Goal: Learn about a topic: Learn about a topic

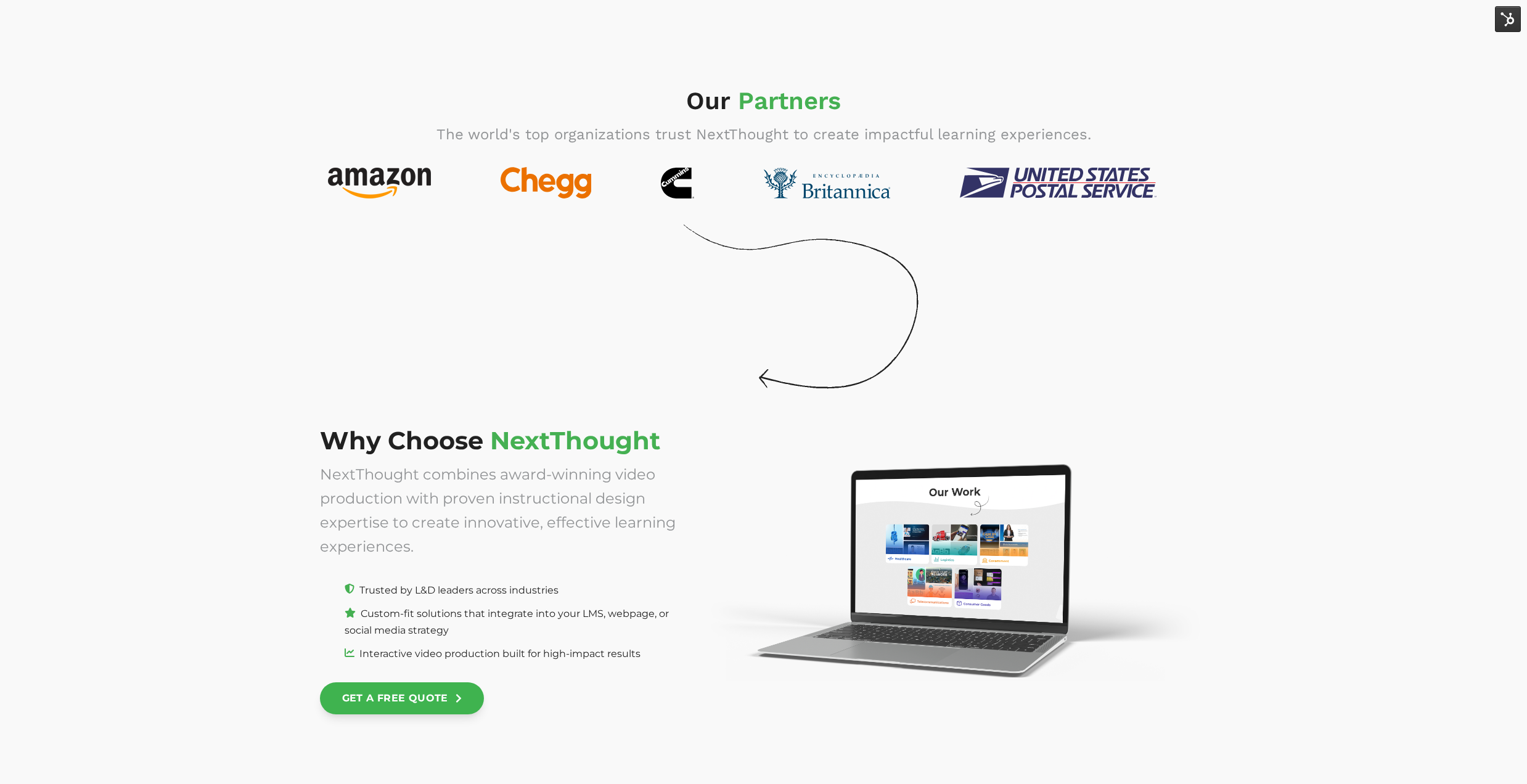
scroll to position [4577, 0]
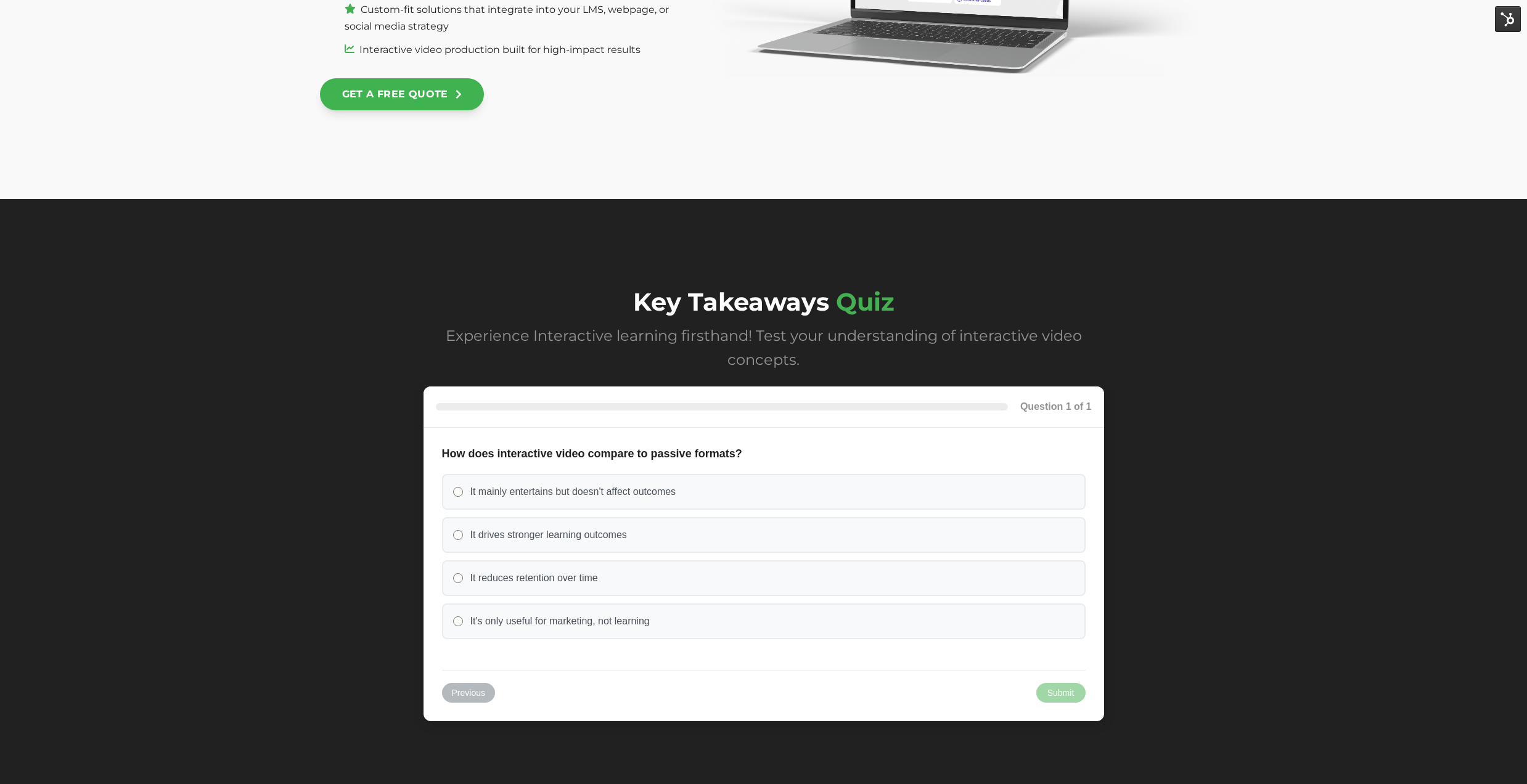
scroll to position [5075, 0]
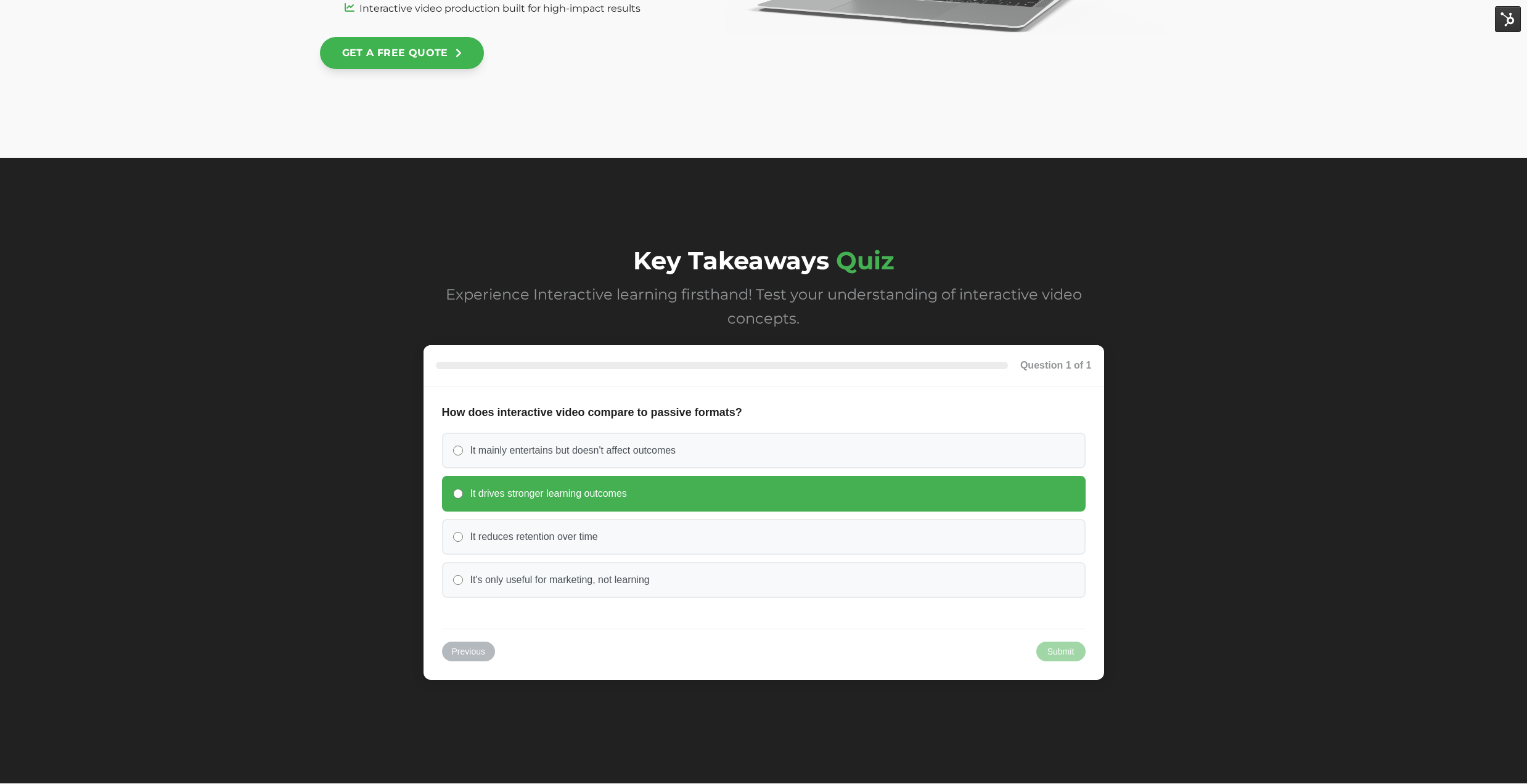
click at [613, 502] on label "It drives stronger learning outcomes" at bounding box center [764, 494] width 644 height 36
click at [463, 499] on input "It drives stronger learning outcomes" at bounding box center [458, 493] width 10 height 10
radio input "true"
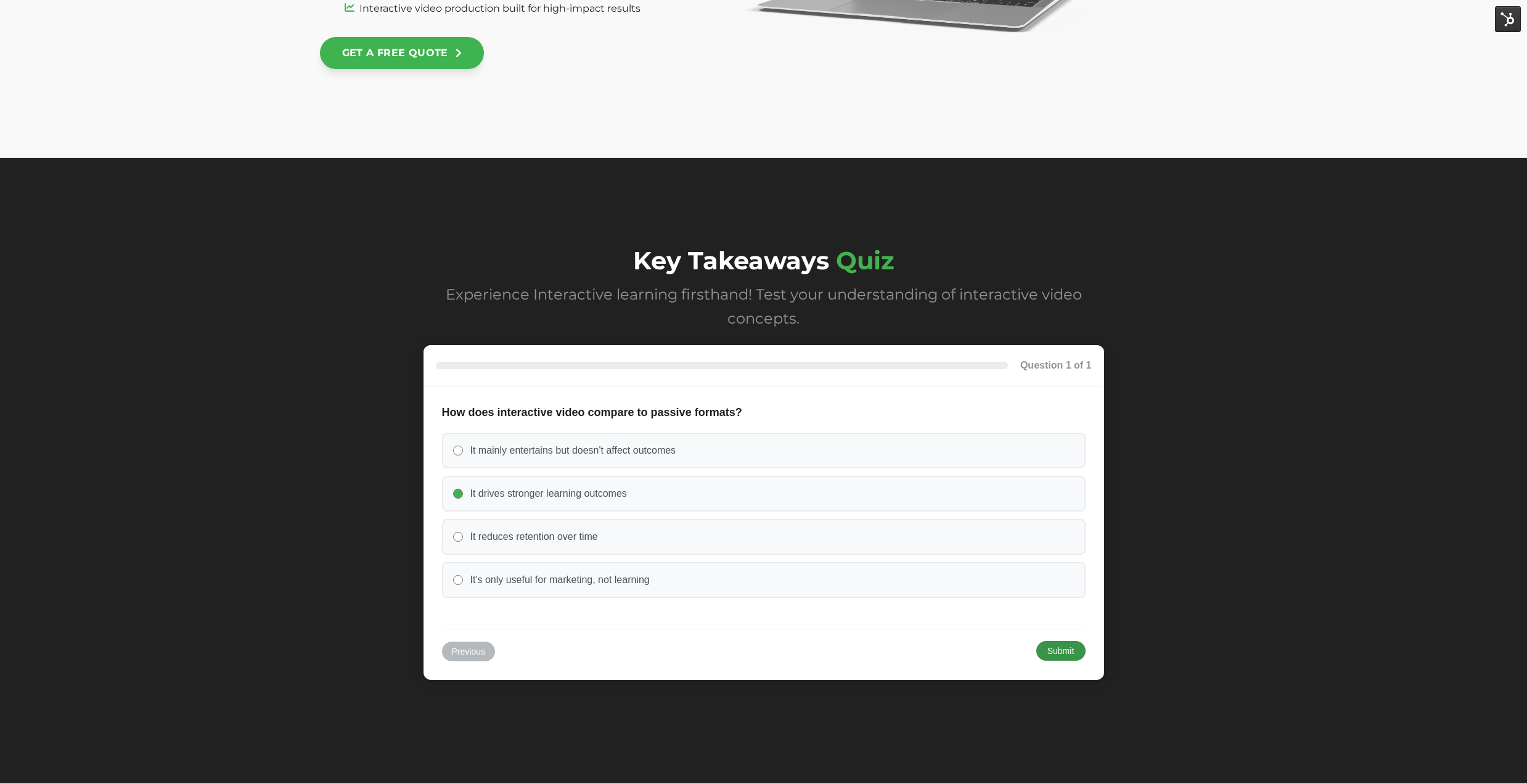
click at [1047, 652] on button "Submit" at bounding box center [1061, 651] width 49 height 20
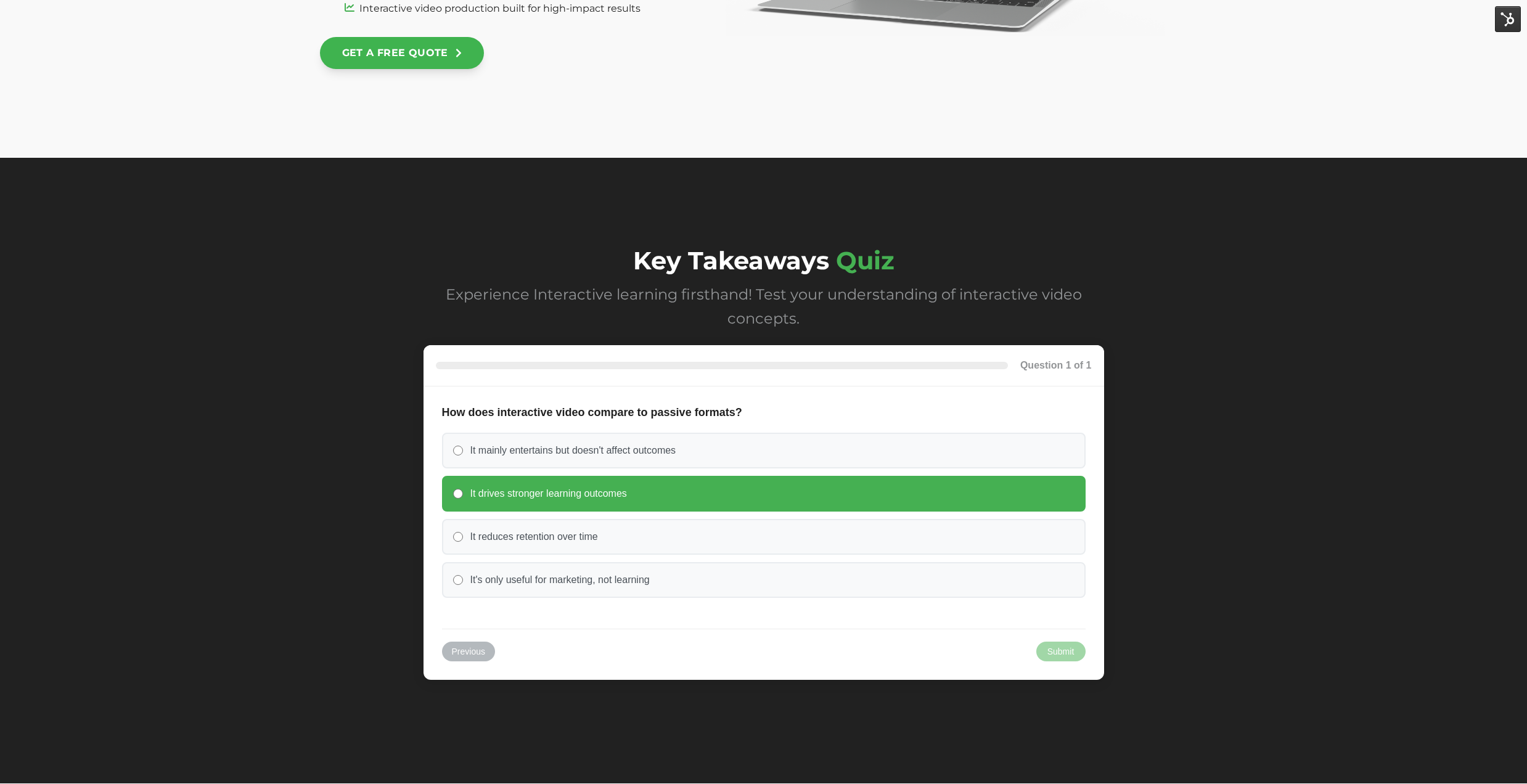
click at [447, 492] on label "It drives stronger learning outcomes" at bounding box center [764, 494] width 644 height 36
click at [454, 492] on input "It drives stronger learning outcomes" at bounding box center [458, 493] width 10 height 10
radio input "true"
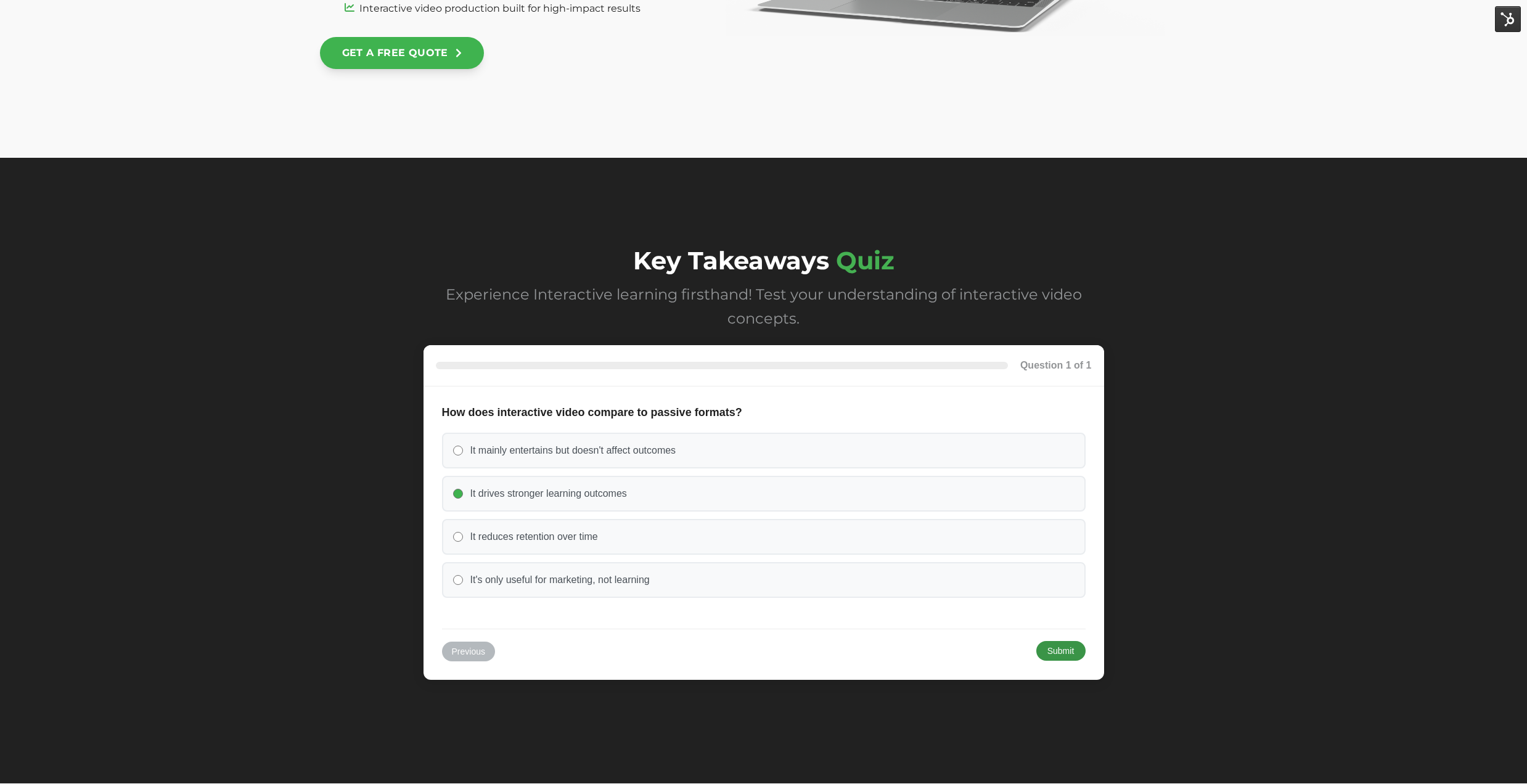
click at [1051, 657] on button "Submit" at bounding box center [1061, 651] width 49 height 20
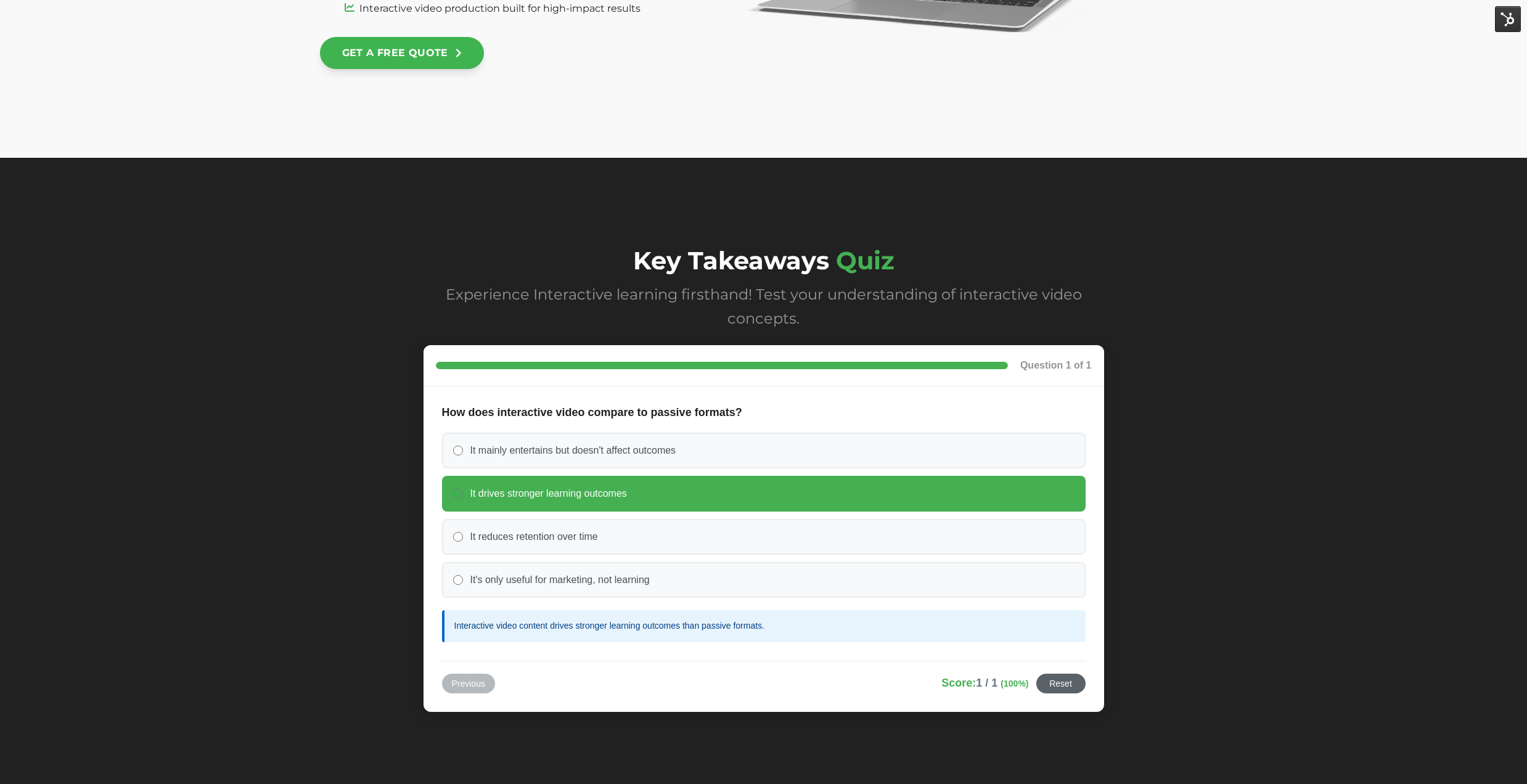
click at [1060, 689] on button "Reset" at bounding box center [1061, 684] width 49 height 20
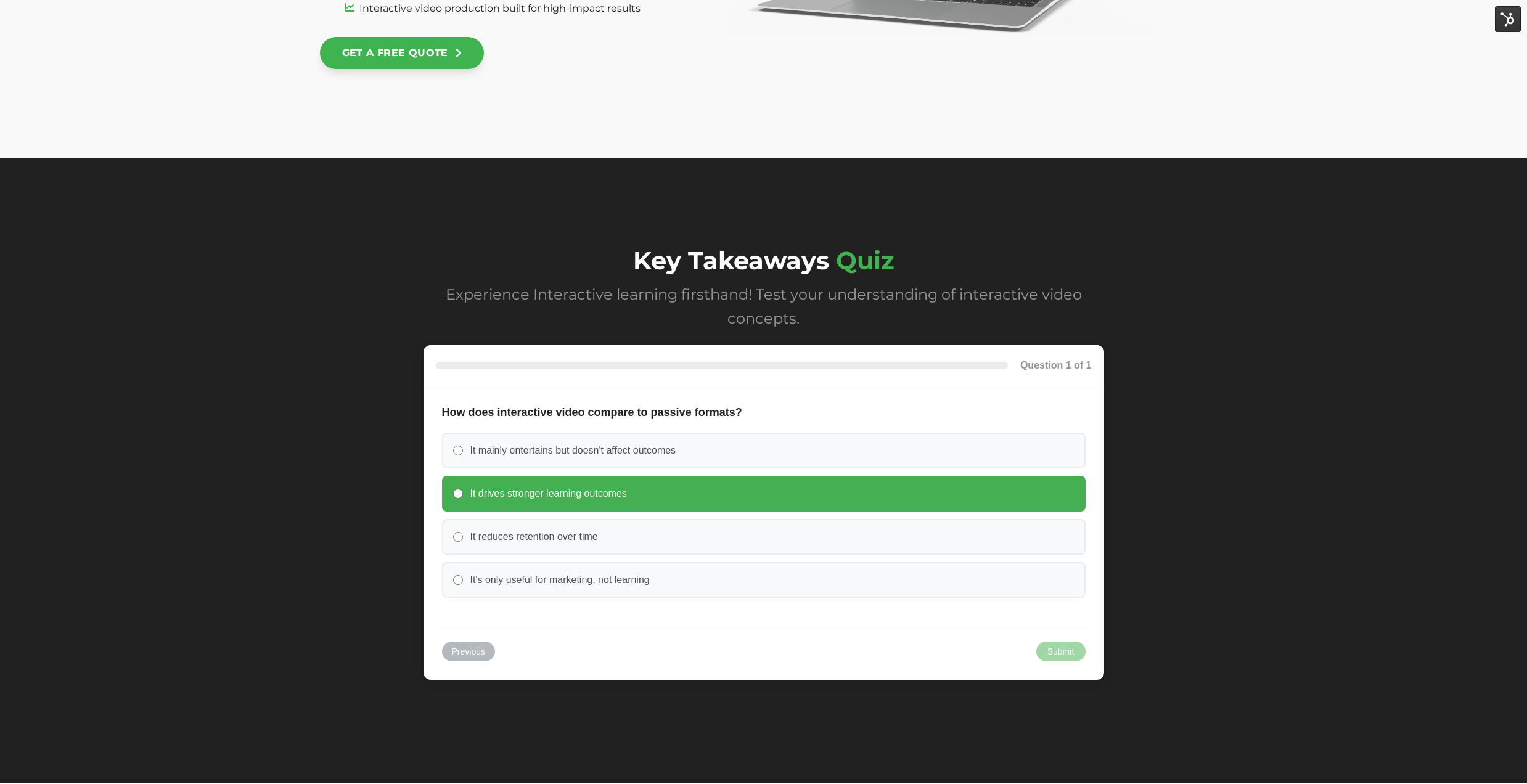
click at [899, 492] on label "It drives stronger learning outcomes" at bounding box center [764, 494] width 644 height 36
click at [463, 492] on input "It drives stronger learning outcomes" at bounding box center [458, 493] width 10 height 10
radio input "true"
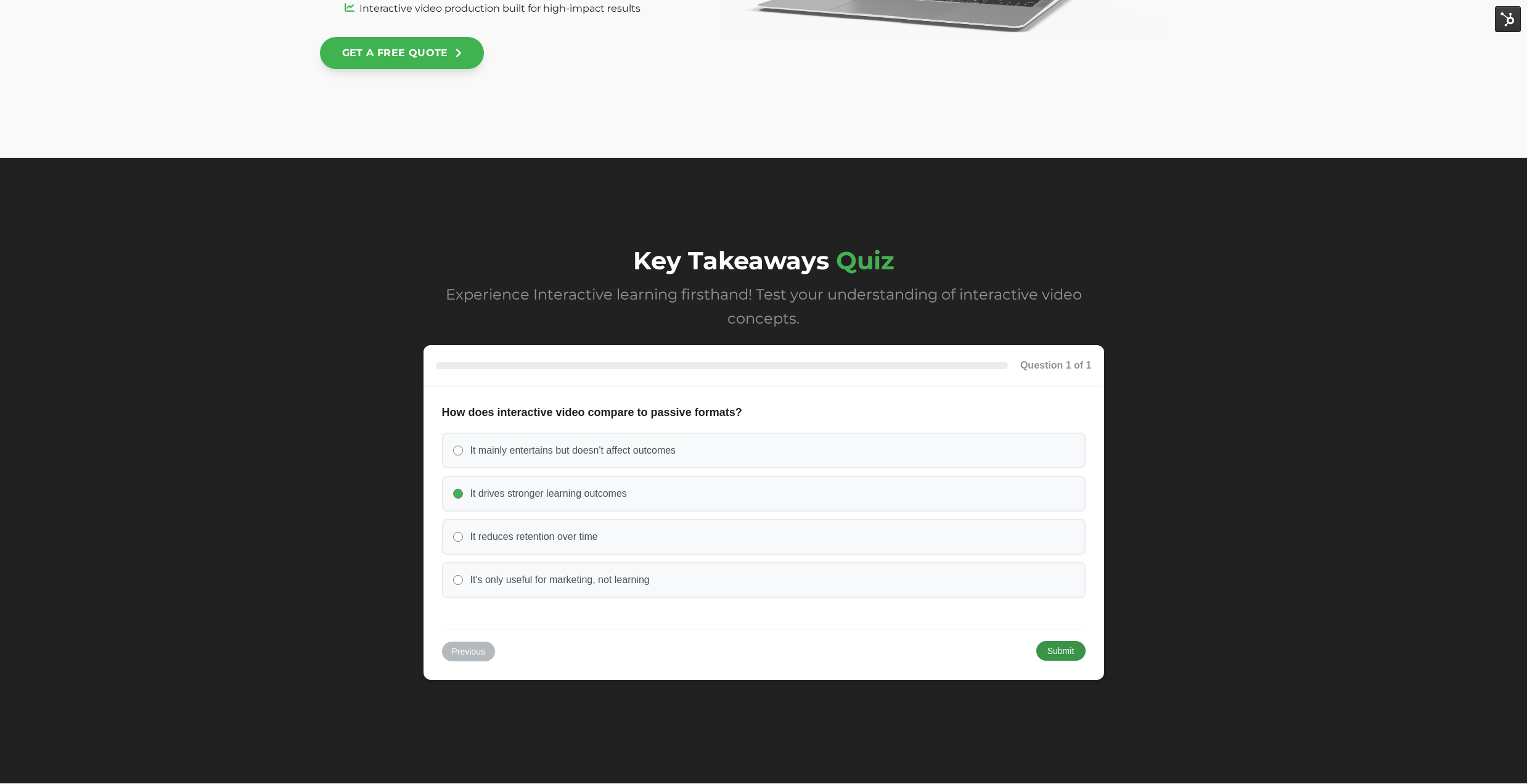
click at [1082, 654] on button "Submit" at bounding box center [1061, 651] width 49 height 20
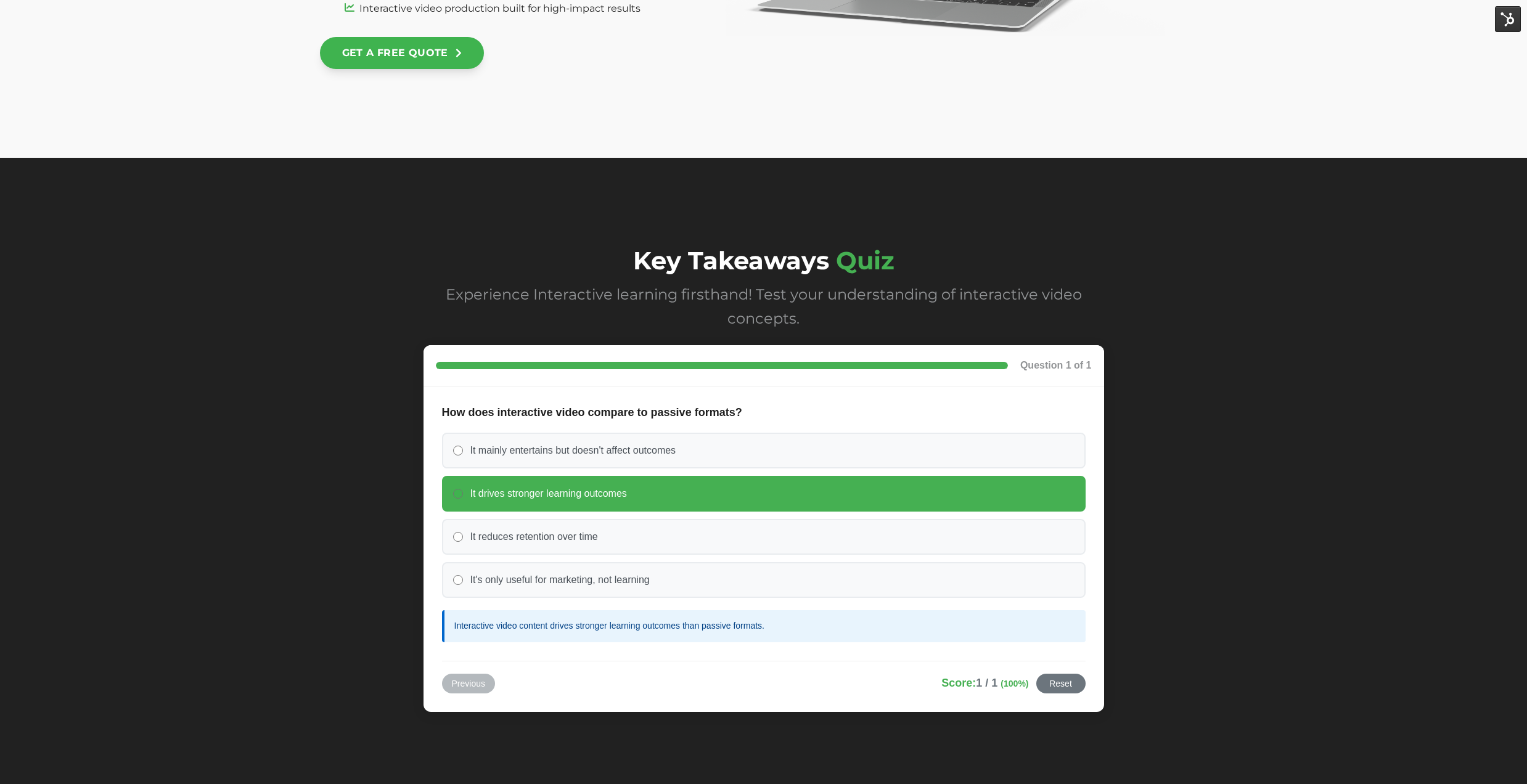
click at [1213, 596] on div "Key Takeaways Quiz Experience Interactive learning firsthand! Test your underst…" at bounding box center [764, 487] width 1527 height 658
click at [762, 530] on label "It reduces retention over time" at bounding box center [764, 537] width 644 height 36
click at [742, 534] on label "It reduces retention over time" at bounding box center [764, 537] width 644 height 36
click at [1056, 683] on button "Reset" at bounding box center [1061, 684] width 49 height 20
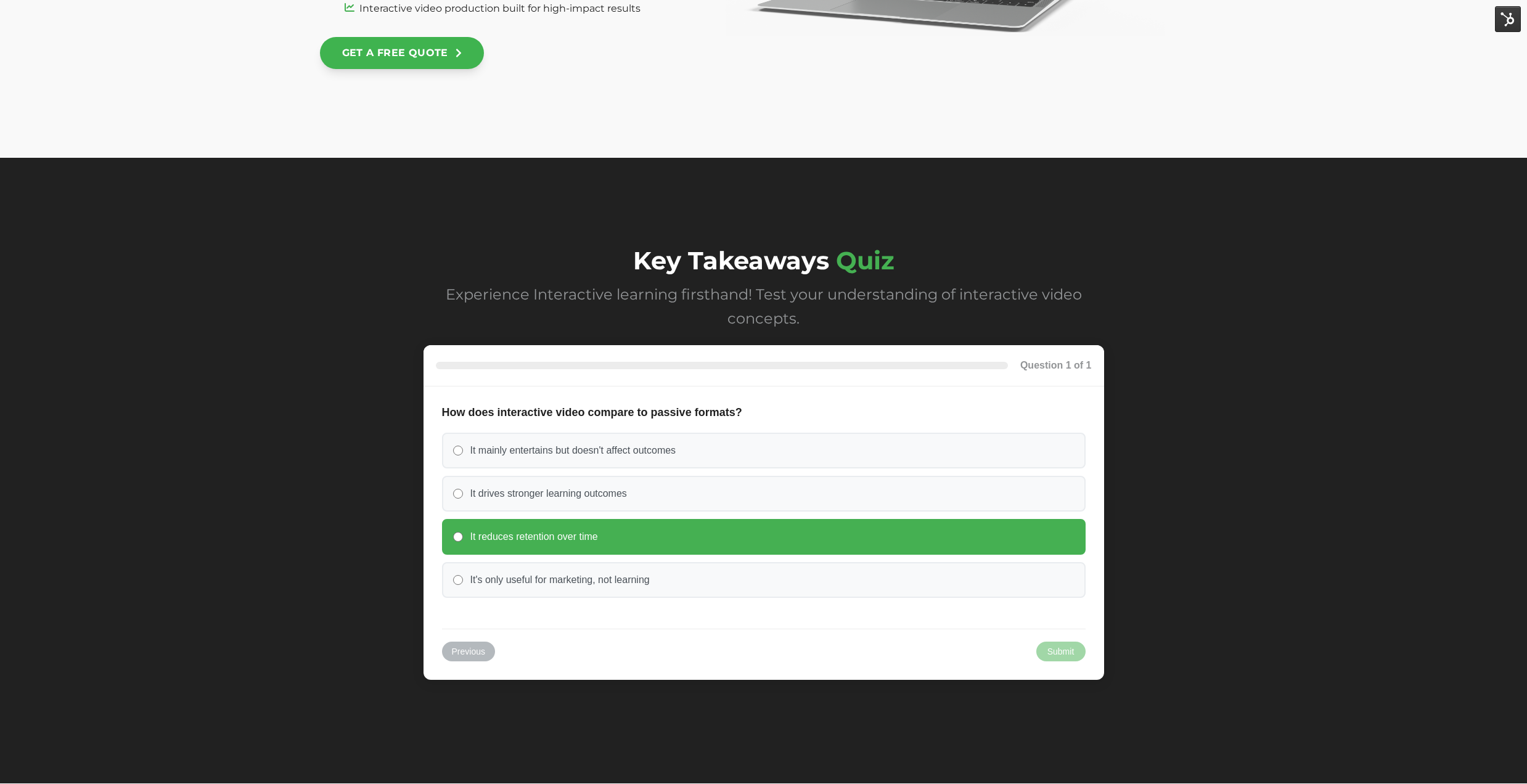
click at [834, 530] on label "It reduces retention over time" at bounding box center [764, 537] width 644 height 36
click at [463, 532] on input "It reduces retention over time" at bounding box center [458, 536] width 10 height 10
radio input "true"
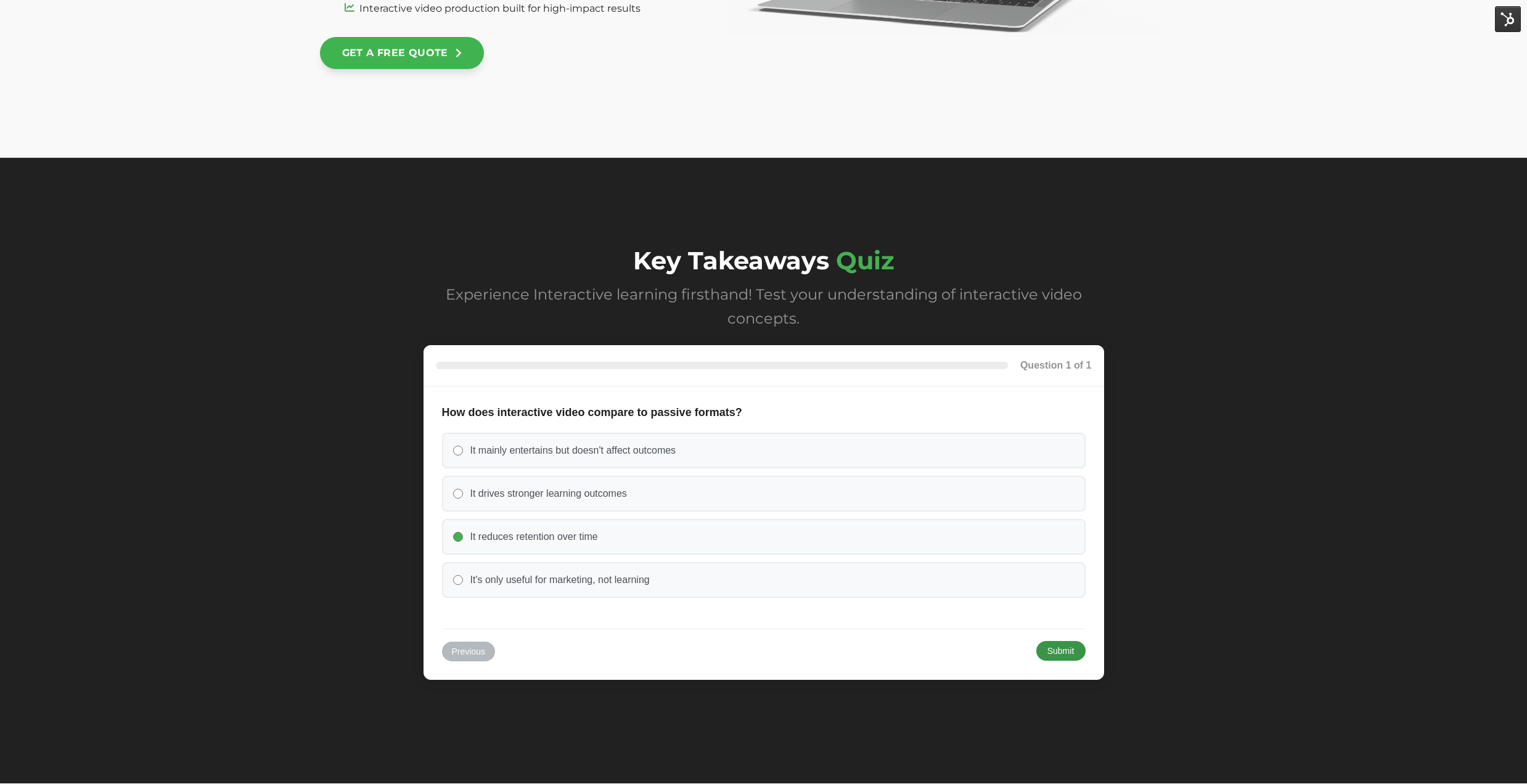
click at [1064, 648] on button "Submit" at bounding box center [1061, 651] width 49 height 20
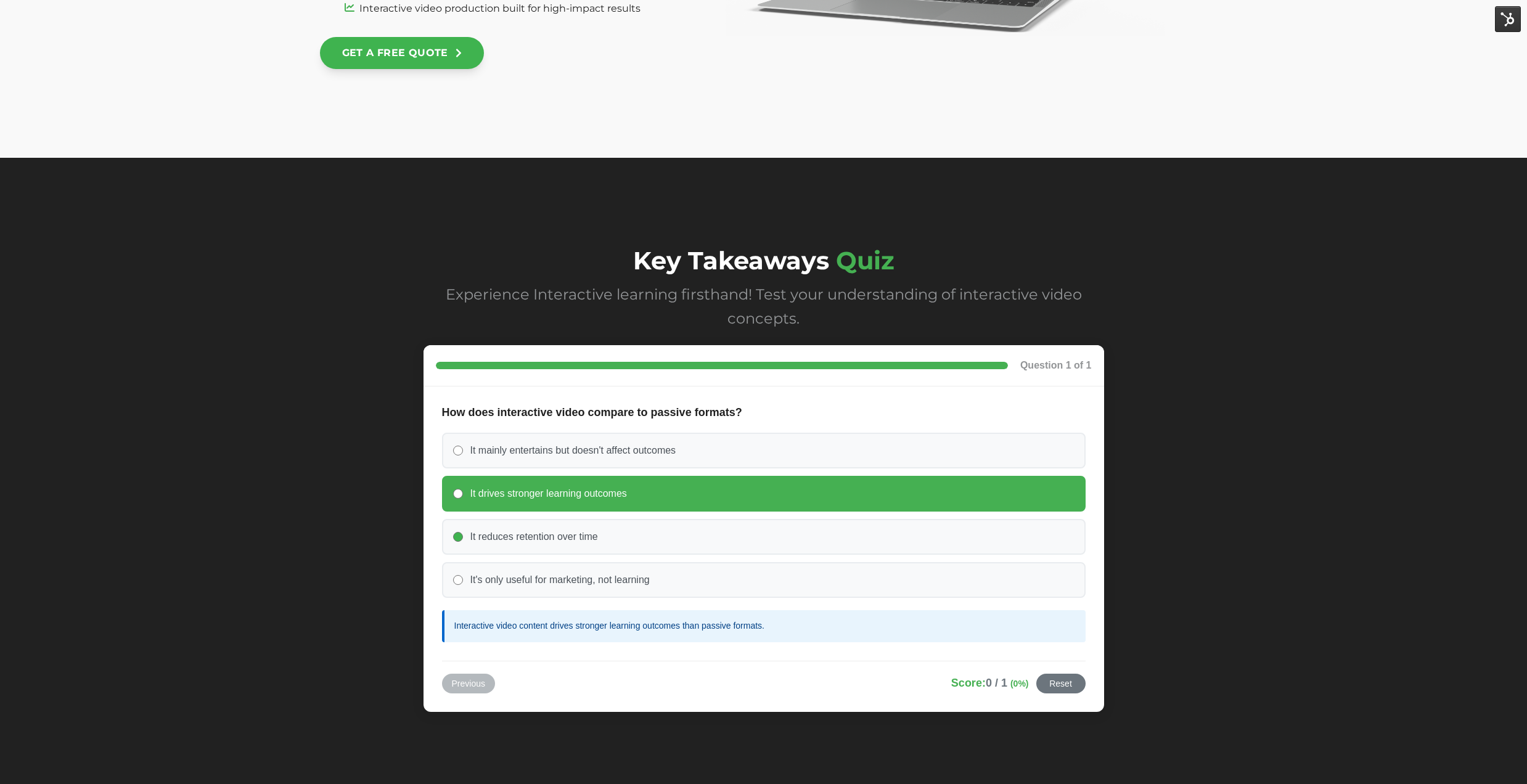
click at [897, 500] on label "It drives stronger learning outcomes" at bounding box center [764, 494] width 644 height 36
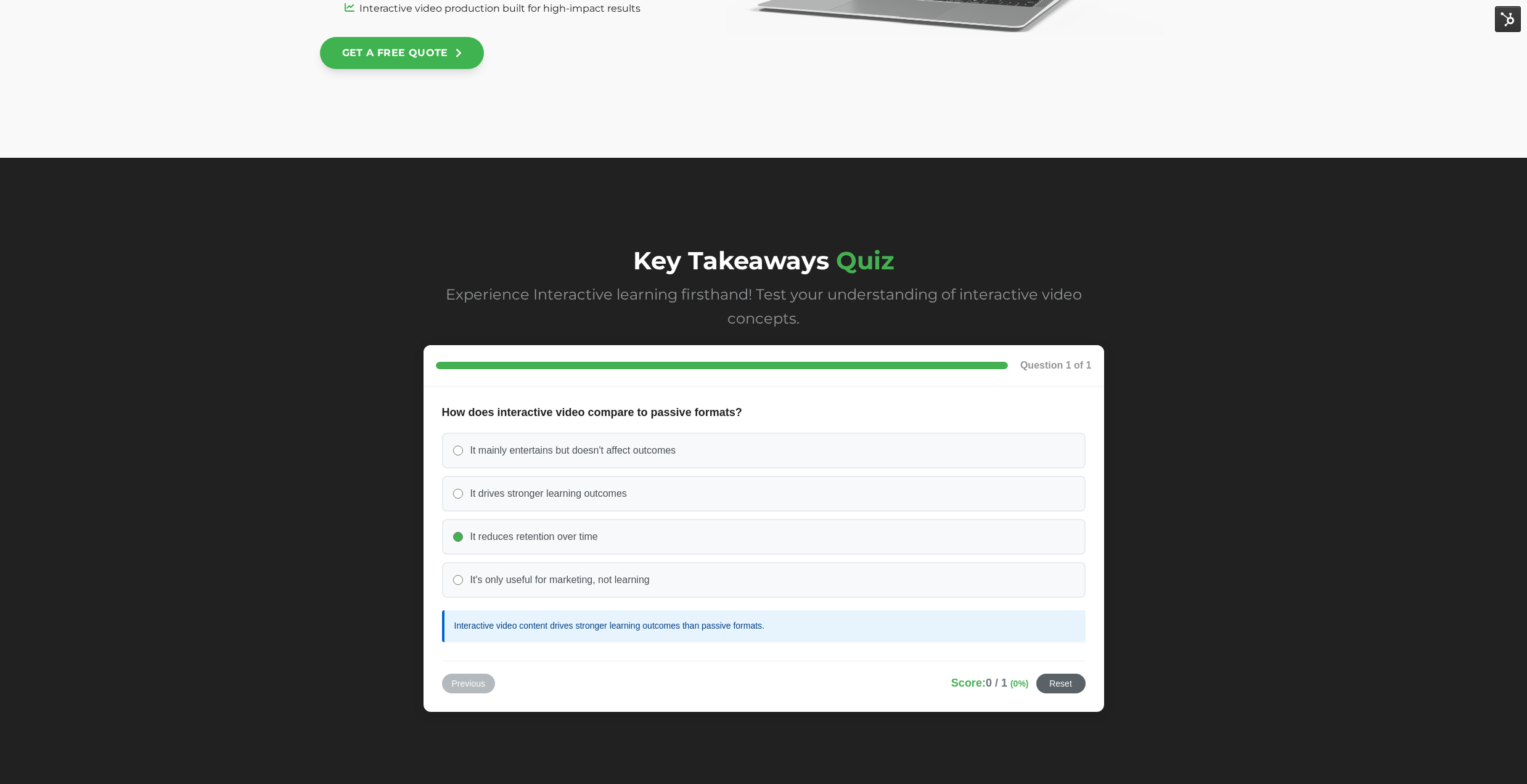
click at [1071, 680] on button "Reset" at bounding box center [1061, 684] width 49 height 20
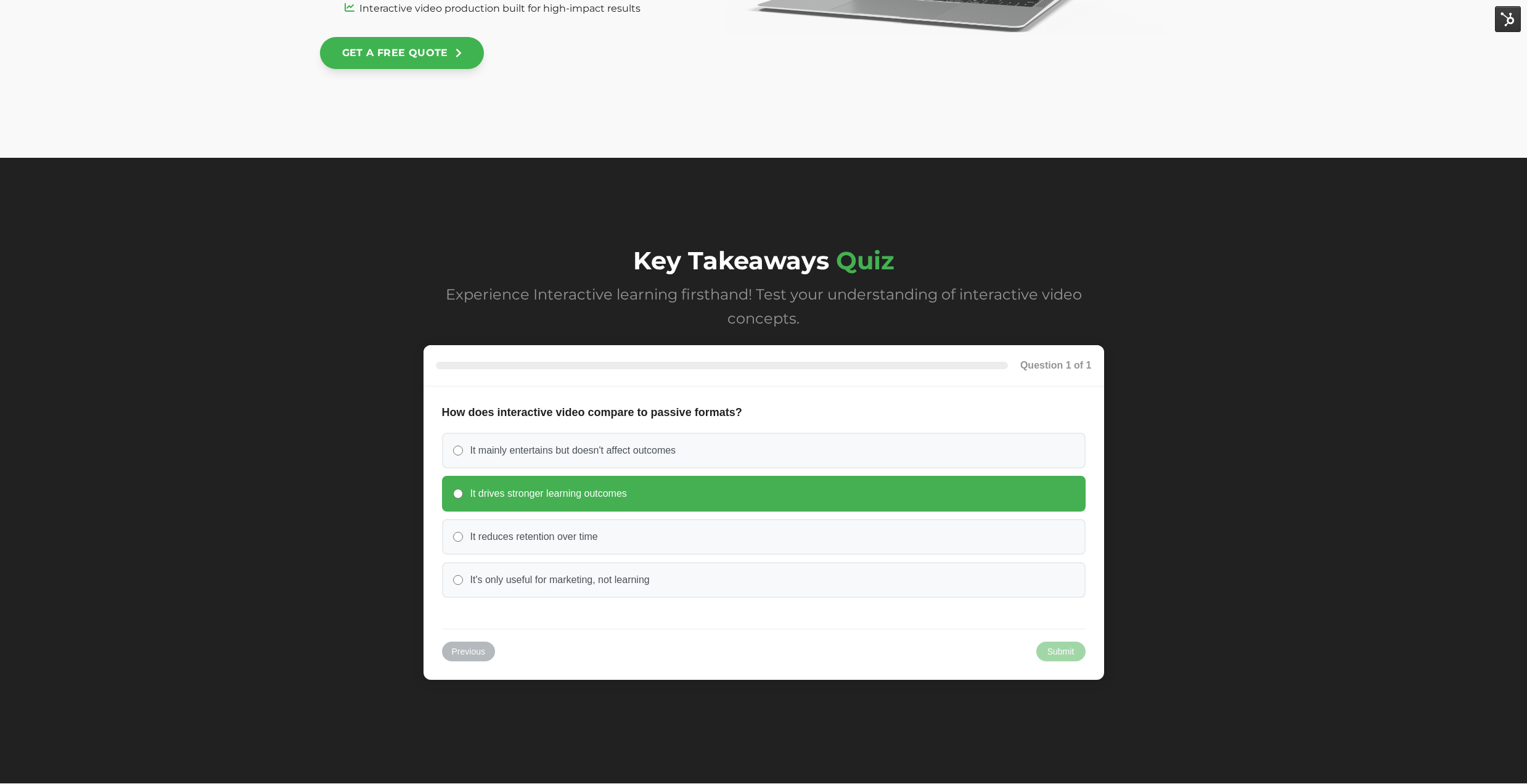
click at [891, 491] on label "It drives stronger learning outcomes" at bounding box center [764, 494] width 644 height 36
click at [463, 491] on input "It drives stronger learning outcomes" at bounding box center [458, 493] width 10 height 10
radio input "true"
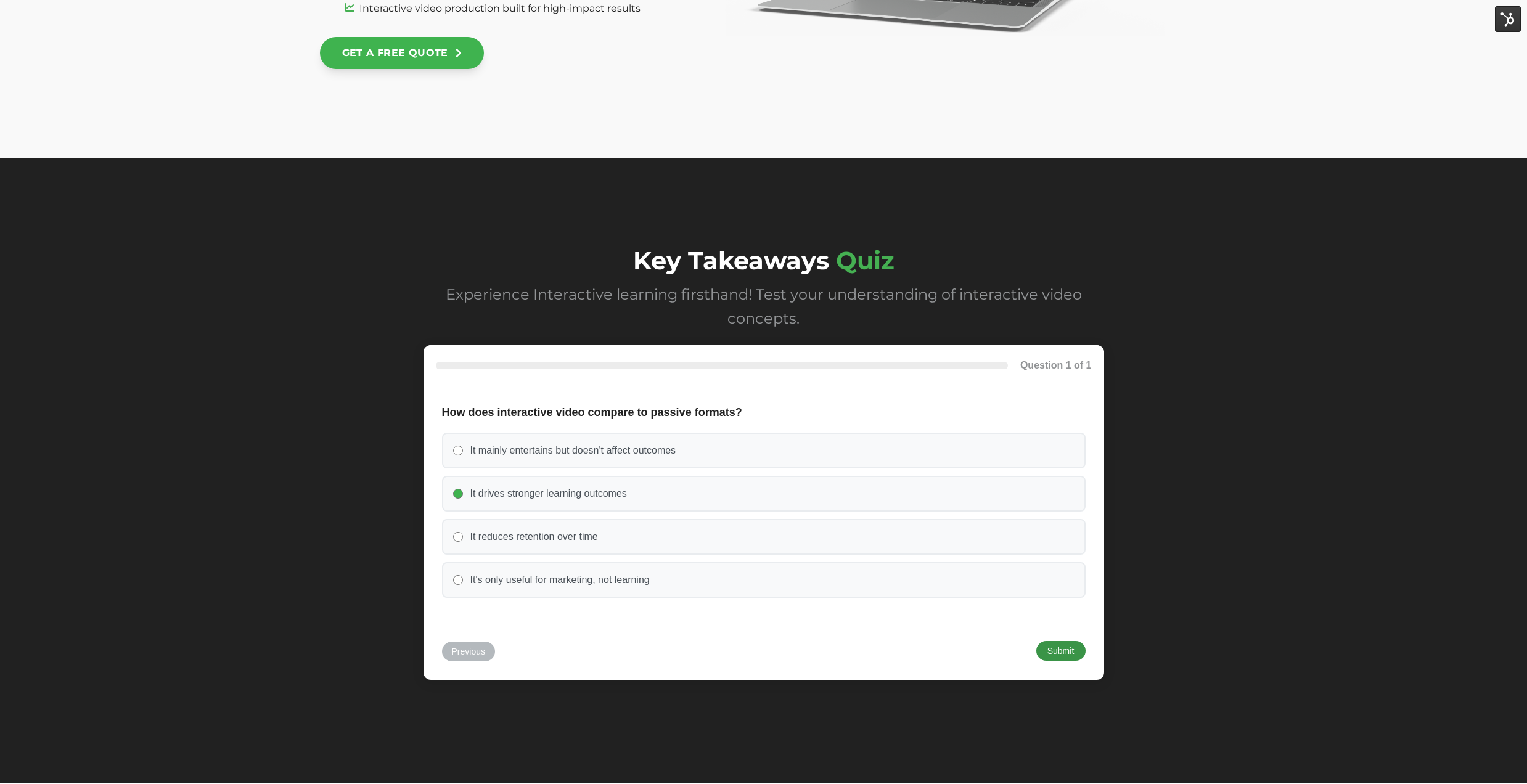
click at [1074, 651] on button "Submit" at bounding box center [1061, 651] width 49 height 20
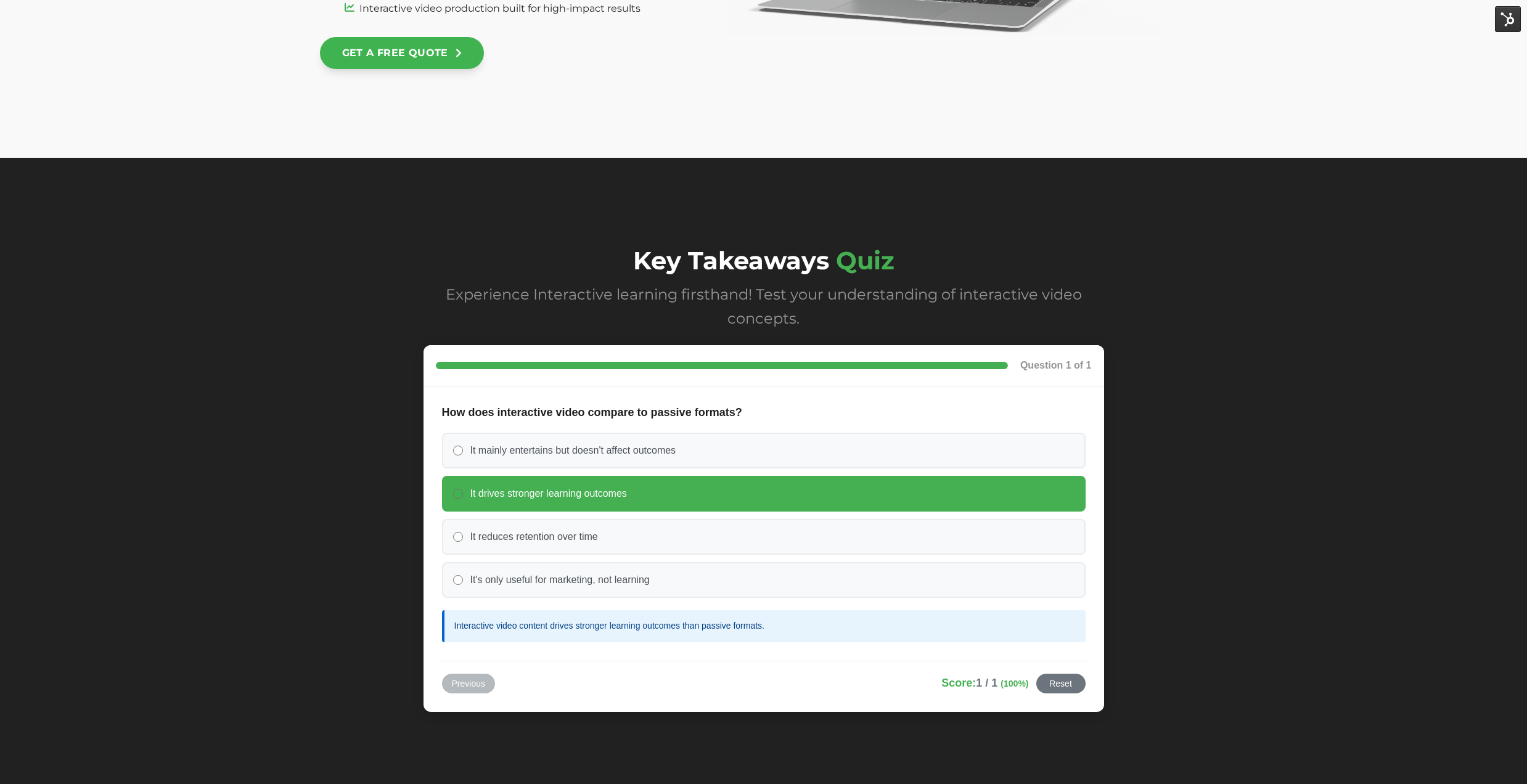
click at [1158, 552] on div "Key Takeaways Quiz Experience Interactive learning firsthand! Test your underst…" at bounding box center [764, 487] width 1527 height 658
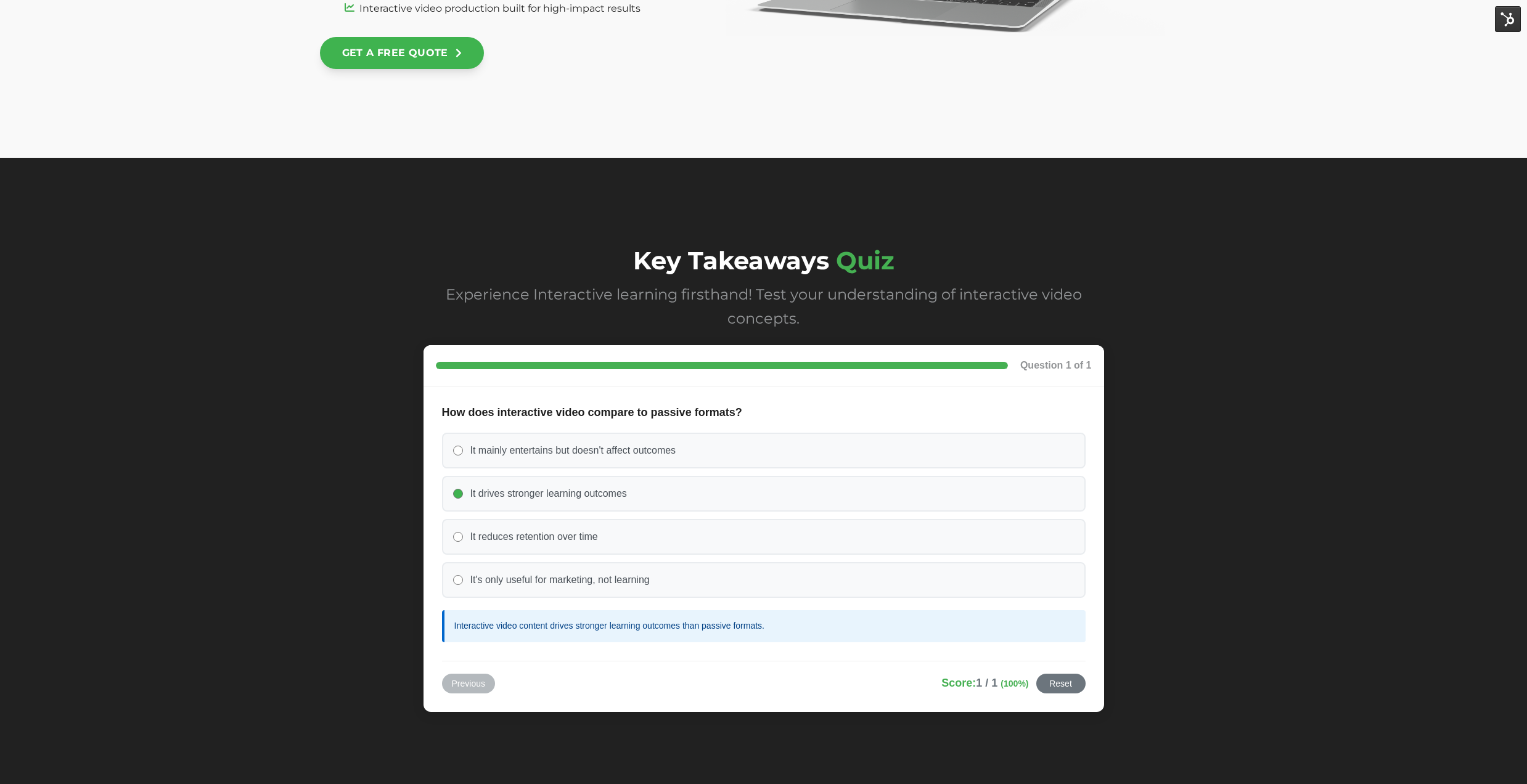
click at [936, 295] on span "Experience Interactive learning firsthand! Test your understanding of interacti…" at bounding box center [764, 306] width 636 height 42
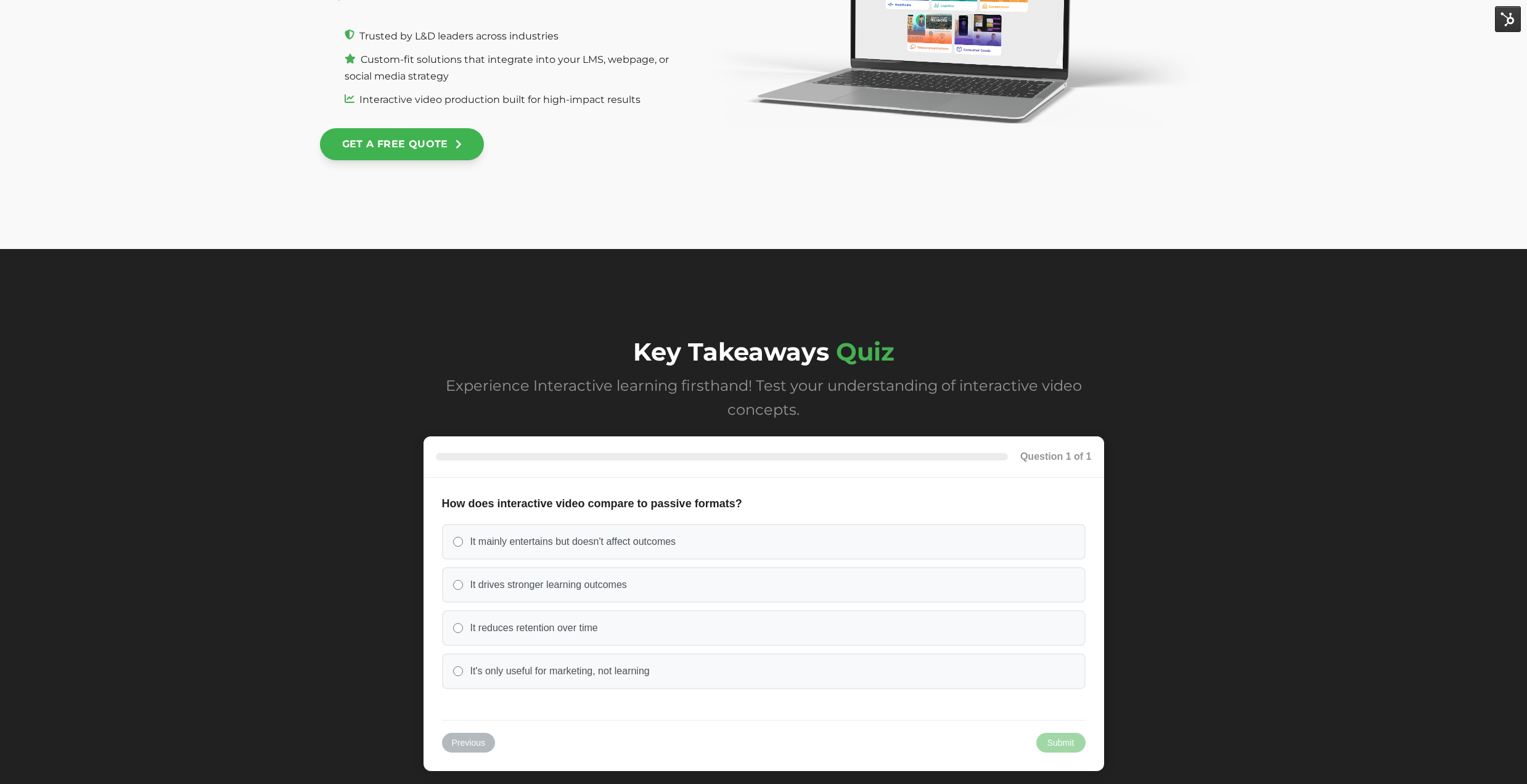
scroll to position [5075, 0]
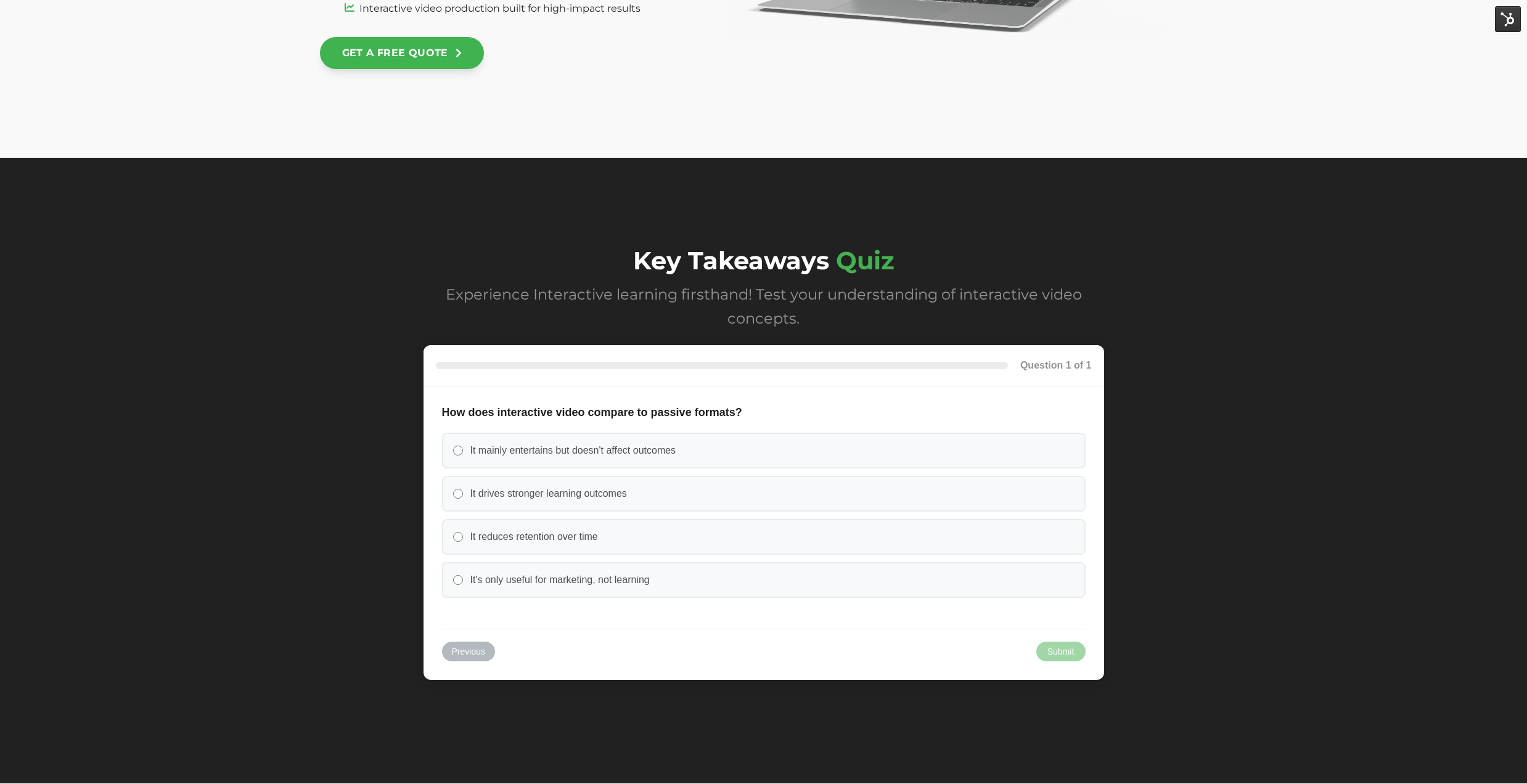
click at [983, 288] on span "Experience Interactive learning firsthand! Test your understanding of interacti…" at bounding box center [764, 306] width 636 height 42
click at [1071, 317] on p "Experience Interactive learning firsthand! Test your understanding of interacti…" at bounding box center [764, 306] width 681 height 48
click at [1212, 298] on div "Key Takeaways Quiz Experience Interactive learning firsthand! Test your underst…" at bounding box center [764, 470] width 1527 height 626
click at [339, 185] on div "Key Takeaways Quiz Experience Interactive learning firsthand! Test your underst…" at bounding box center [764, 470] width 1527 height 626
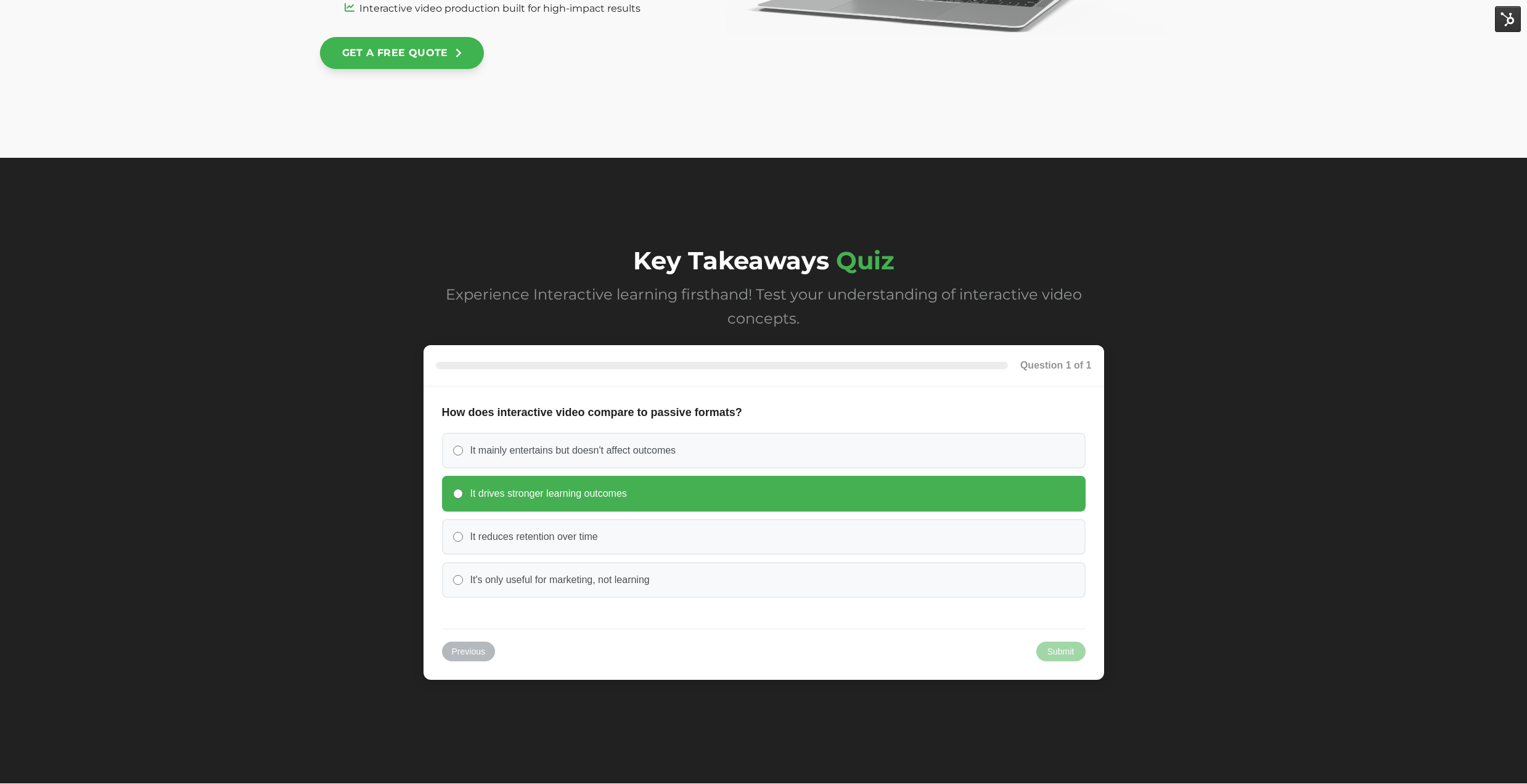
click at [670, 481] on label "It drives stronger learning outcomes" at bounding box center [764, 494] width 644 height 36
click at [463, 489] on input "It drives stronger learning outcomes" at bounding box center [458, 493] width 10 height 10
radio input "true"
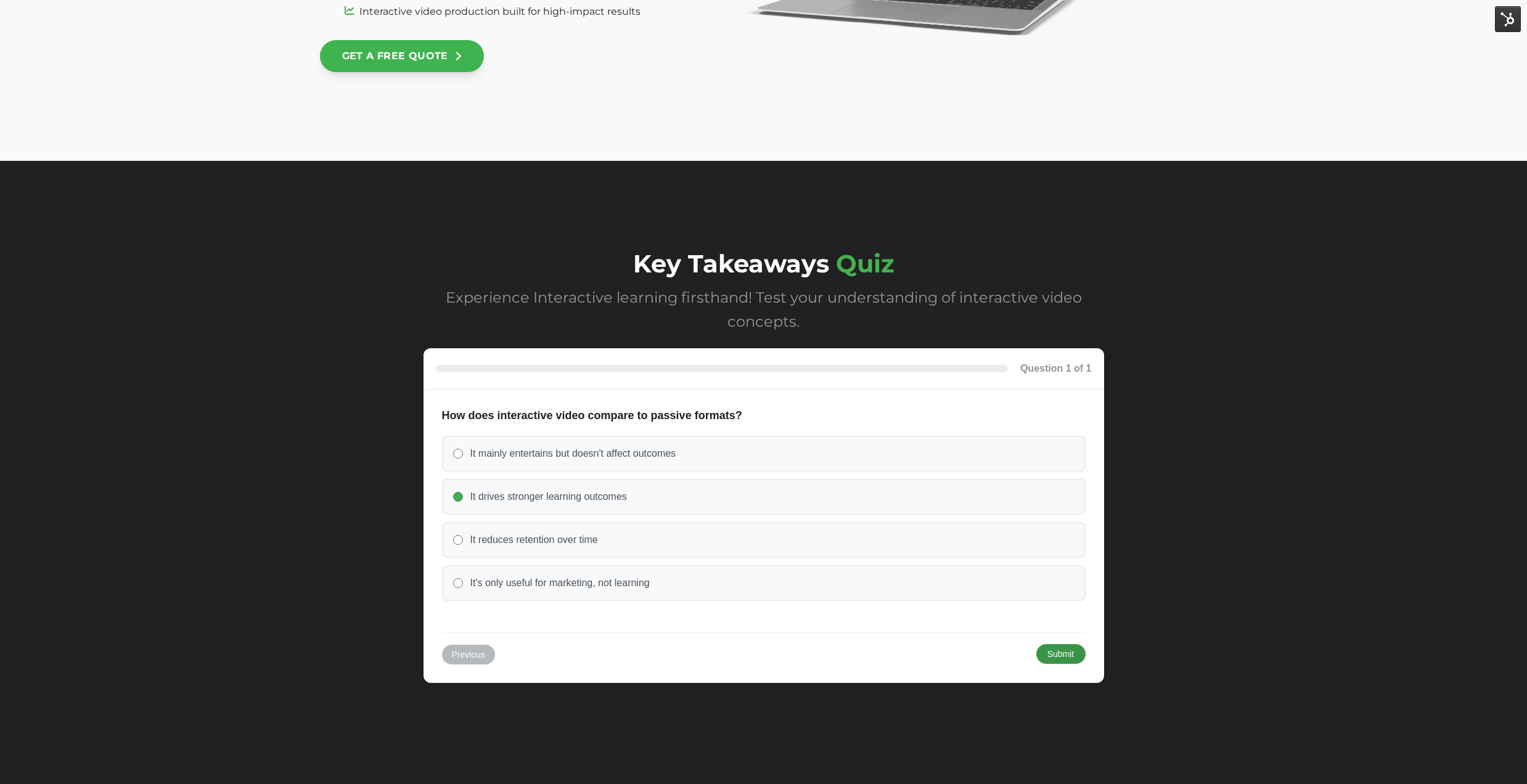
click at [1061, 651] on button "Submit" at bounding box center [1061, 654] width 49 height 20
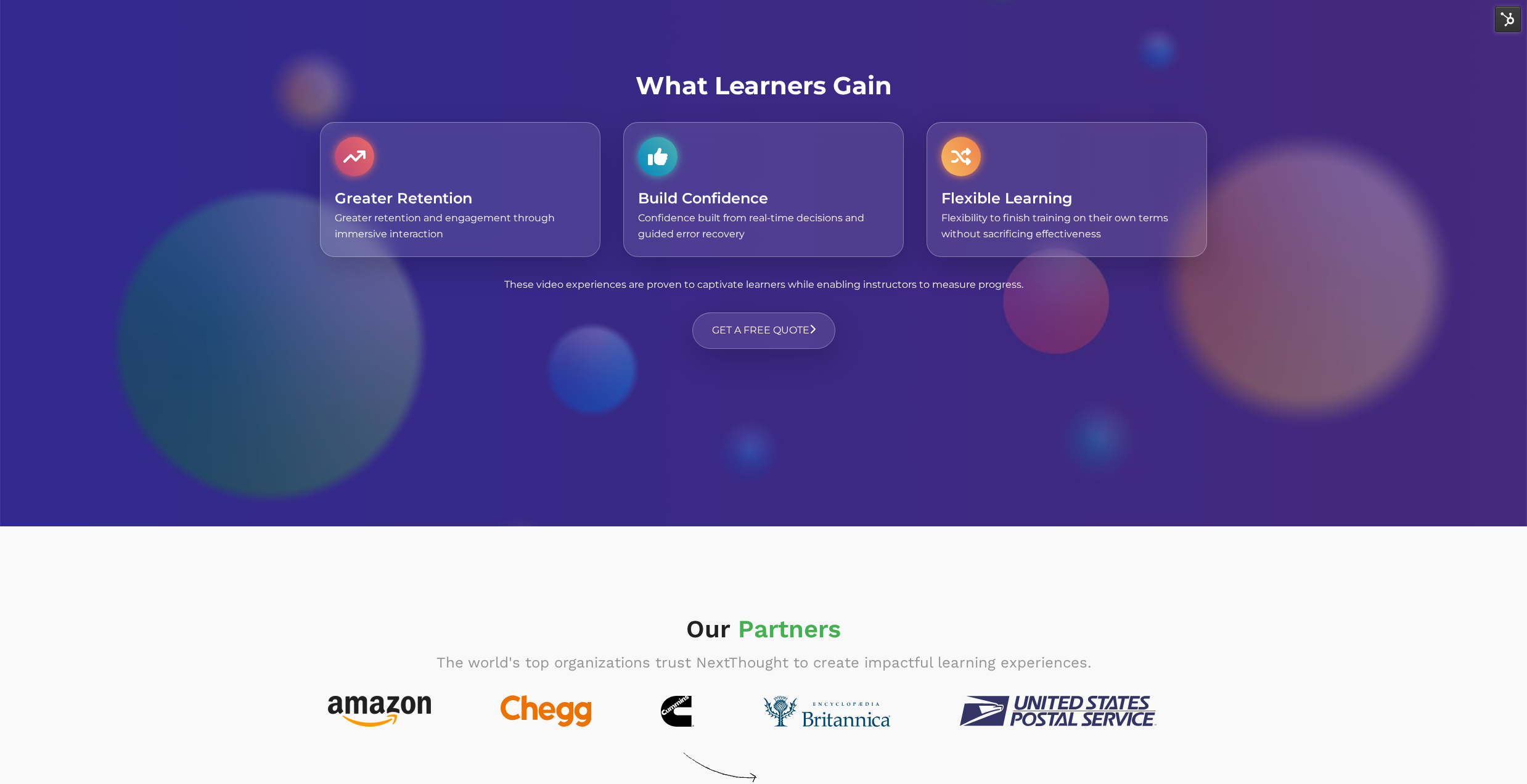
scroll to position [3795, 0]
